Goal: Complete application form: Complete application form

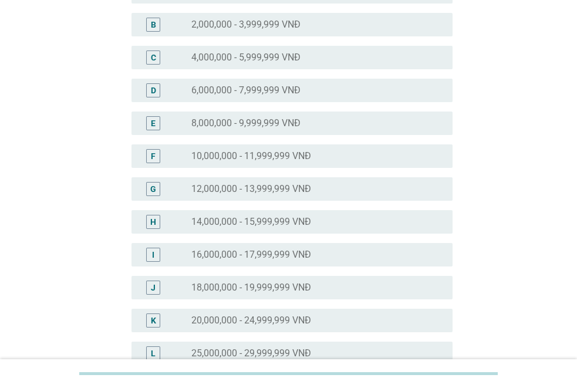
scroll to position [159, 0]
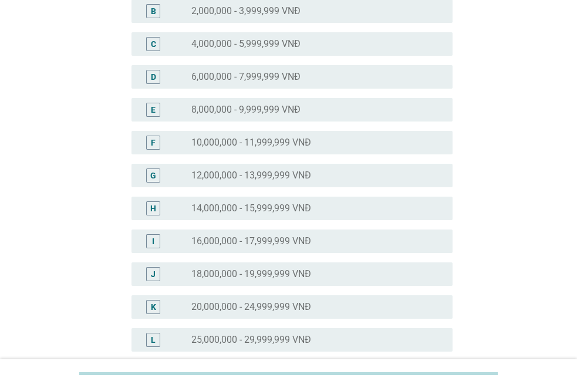
click at [161, 340] on div "L" at bounding box center [153, 340] width 25 height 14
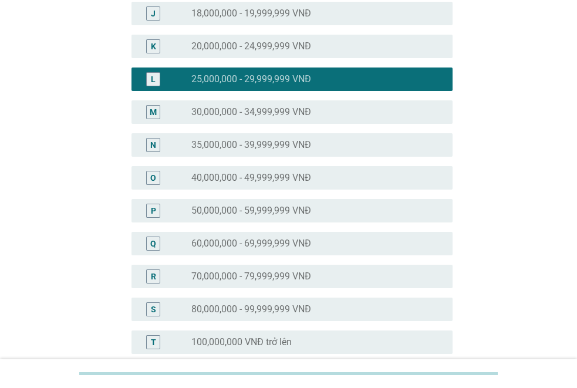
scroll to position [569, 0]
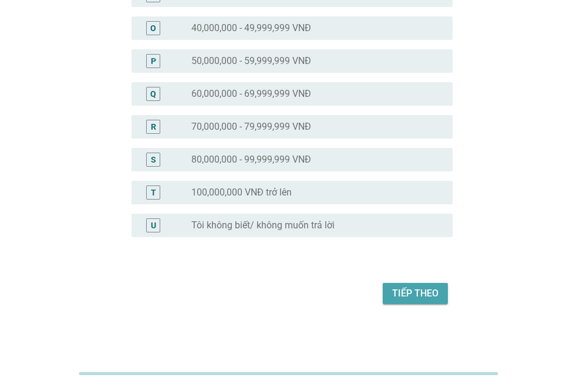
click at [421, 296] on div "Tiếp theo" at bounding box center [415, 294] width 46 height 14
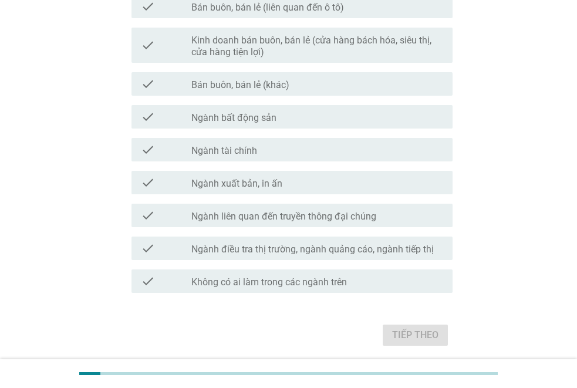
scroll to position [652, 0]
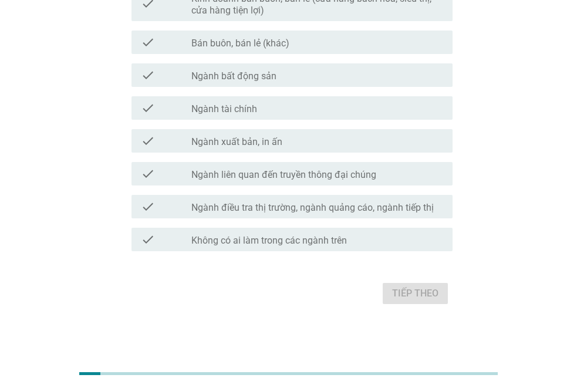
click at [422, 280] on div "Tiếp theo" at bounding box center [289, 294] width 328 height 28
click at [425, 289] on div "Tiếp theo" at bounding box center [289, 294] width 328 height 28
click at [412, 288] on div "Tiếp theo" at bounding box center [289, 294] width 328 height 28
drag, startPoint x: 576, startPoint y: 281, endPoint x: 581, endPoint y: 285, distance: 7.2
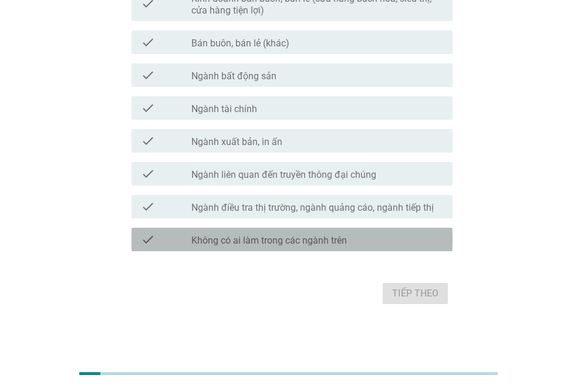
click at [238, 243] on label "Không có ai làm trong các ngành trên" at bounding box center [269, 241] width 156 height 12
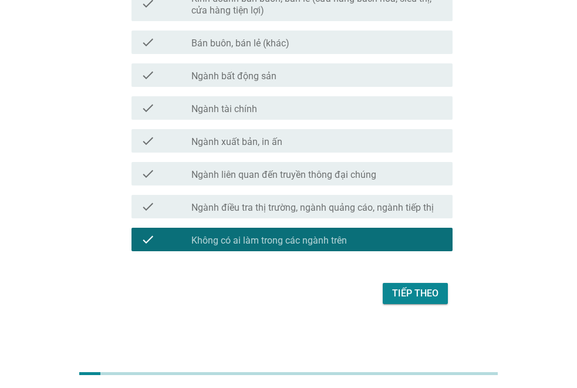
click at [412, 291] on div "Tiếp theo" at bounding box center [415, 294] width 46 height 14
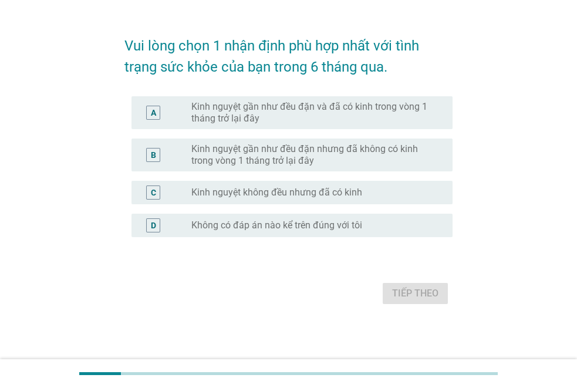
scroll to position [0, 0]
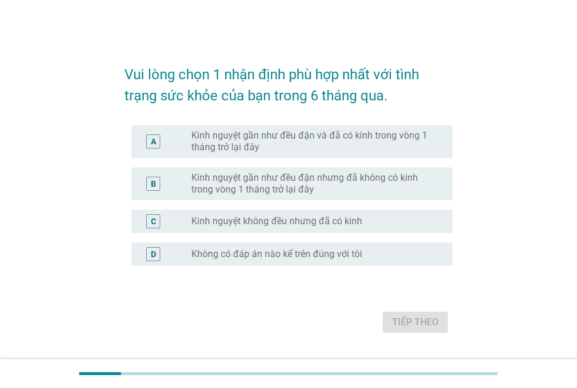
click at [232, 247] on div "radio_button_unchecked Không có đáp án nào kể trên đúng với tôi" at bounding box center [317, 254] width 252 height 14
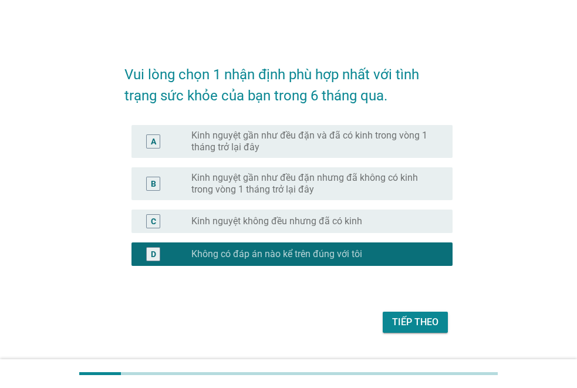
click at [429, 316] on div "Tiếp theo" at bounding box center [415, 322] width 46 height 14
